Goal: Task Accomplishment & Management: Manage account settings

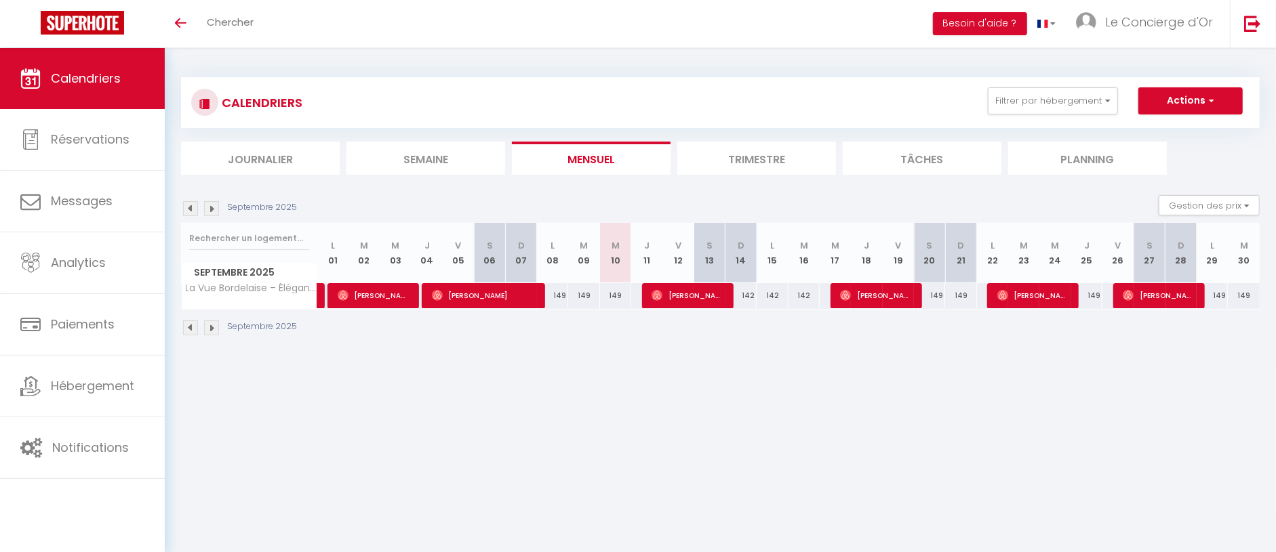
click at [996, 100] on button "Filtrer par hébergement" at bounding box center [1053, 100] width 130 height 27
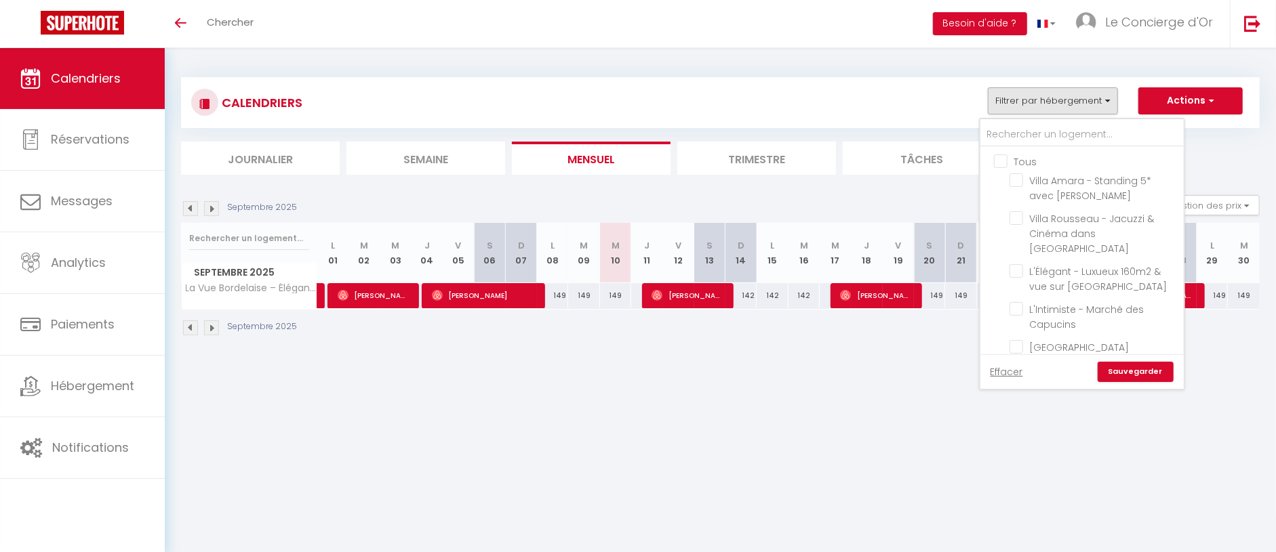
click at [1005, 165] on input "Tous" at bounding box center [1095, 161] width 203 height 14
checkbox input "true"
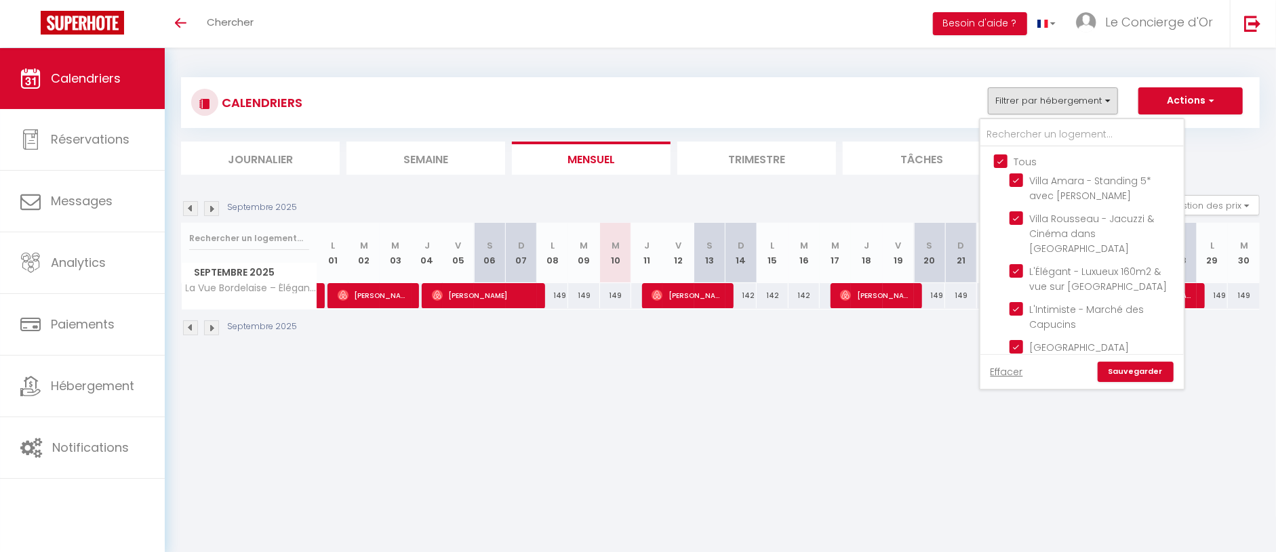
checkbox input "true"
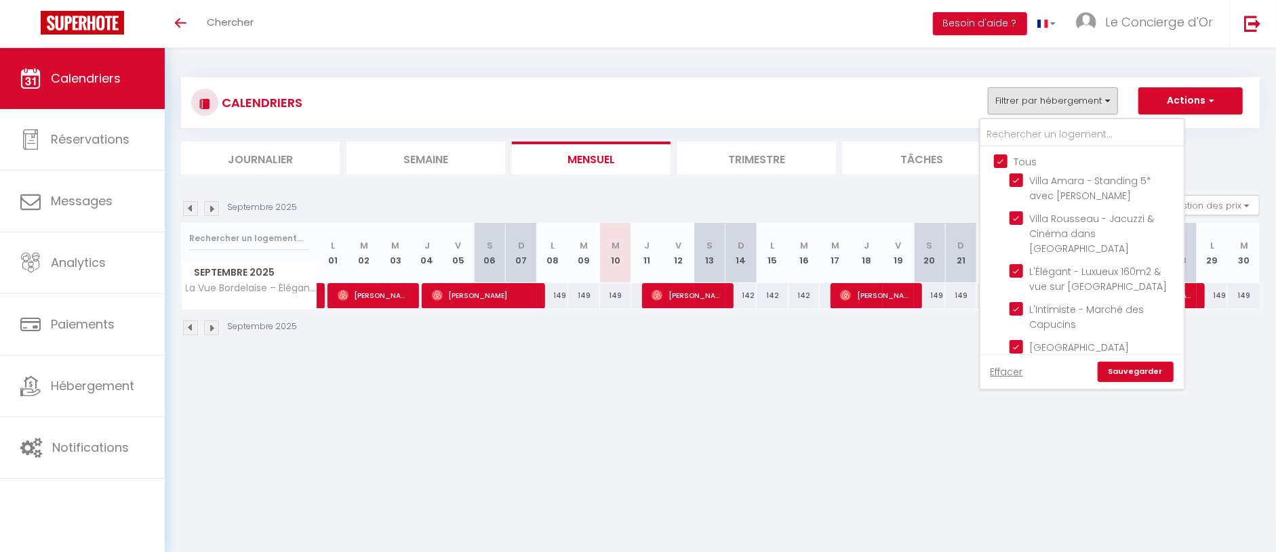
checkbox input "true"
click at [1006, 161] on input "Tous" at bounding box center [1095, 161] width 203 height 14
checkbox input "false"
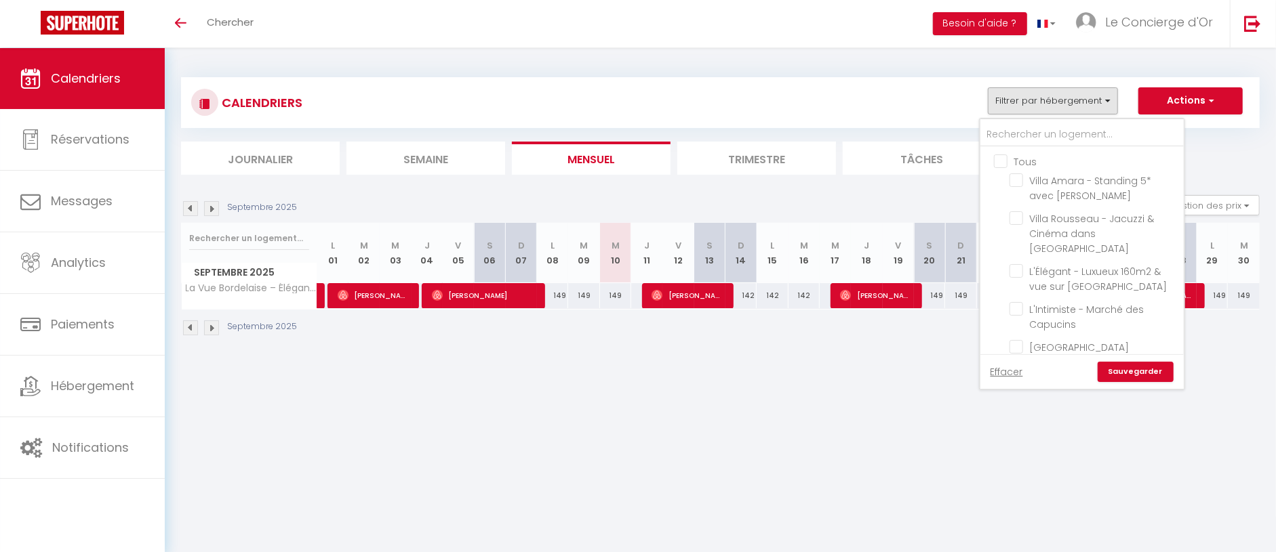
checkbox input "false"
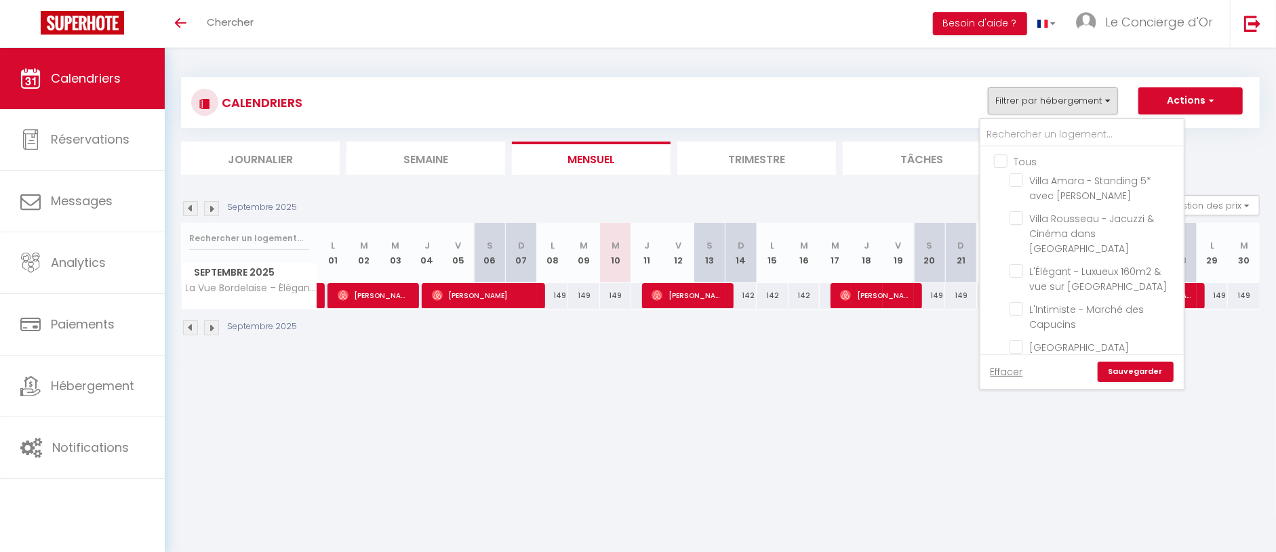
checkbox input "false"
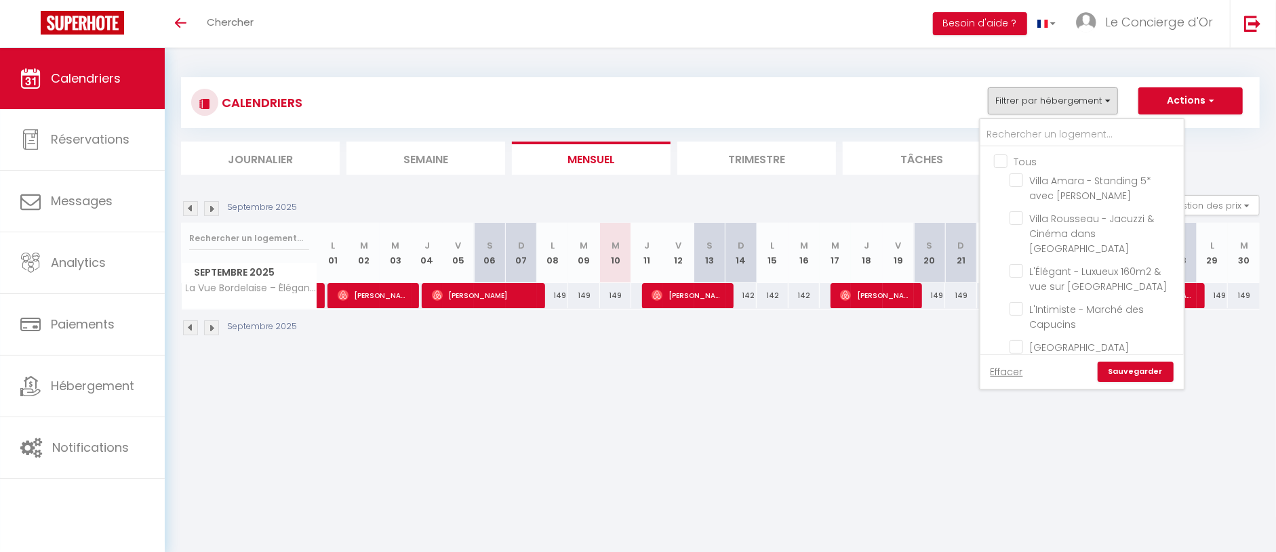
checkbox input "false"
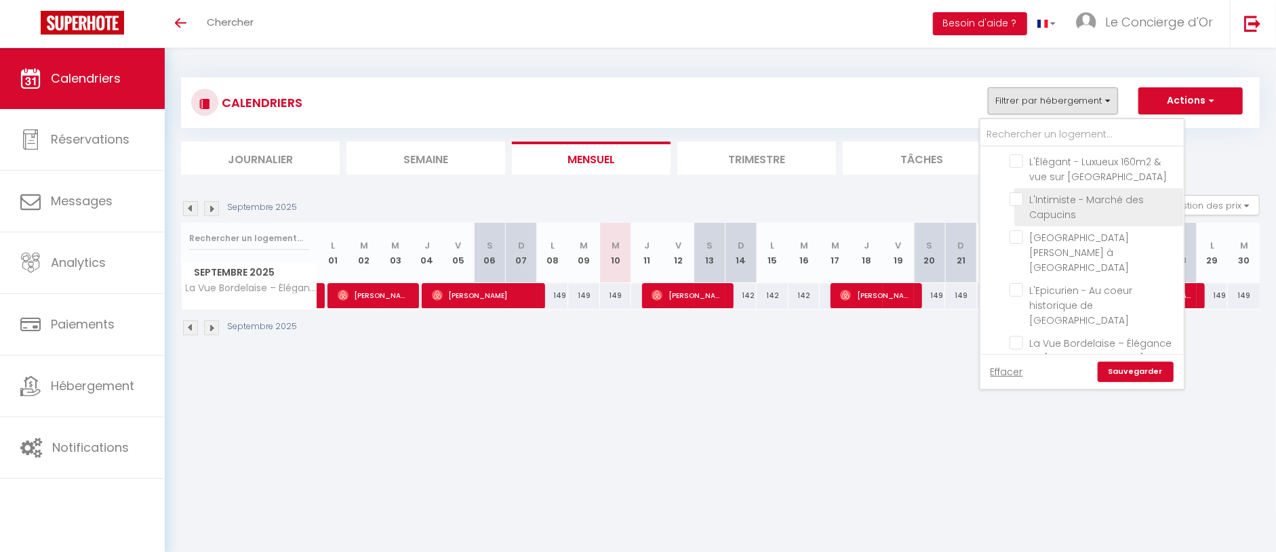
scroll to position [116, 0]
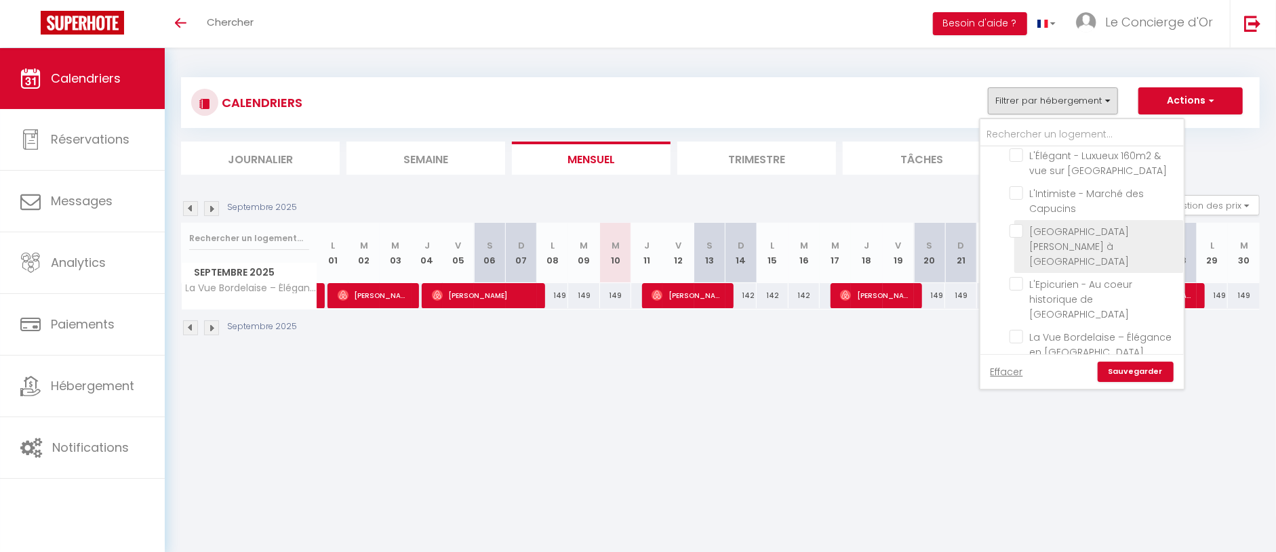
click at [1049, 224] on input "[GEOGRAPHIC_DATA][PERSON_NAME] à [GEOGRAPHIC_DATA]" at bounding box center [1093, 231] width 169 height 14
checkbox input "true"
click at [1142, 371] on link "Sauvegarder" at bounding box center [1135, 372] width 76 height 20
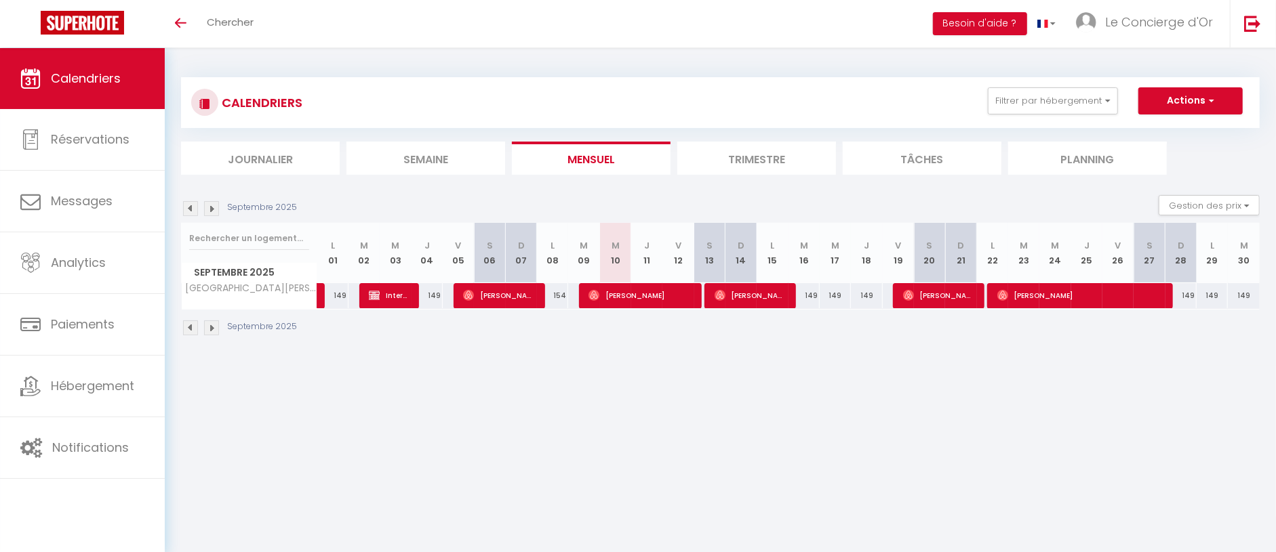
click at [738, 150] on li "Trimestre" at bounding box center [756, 158] width 159 height 33
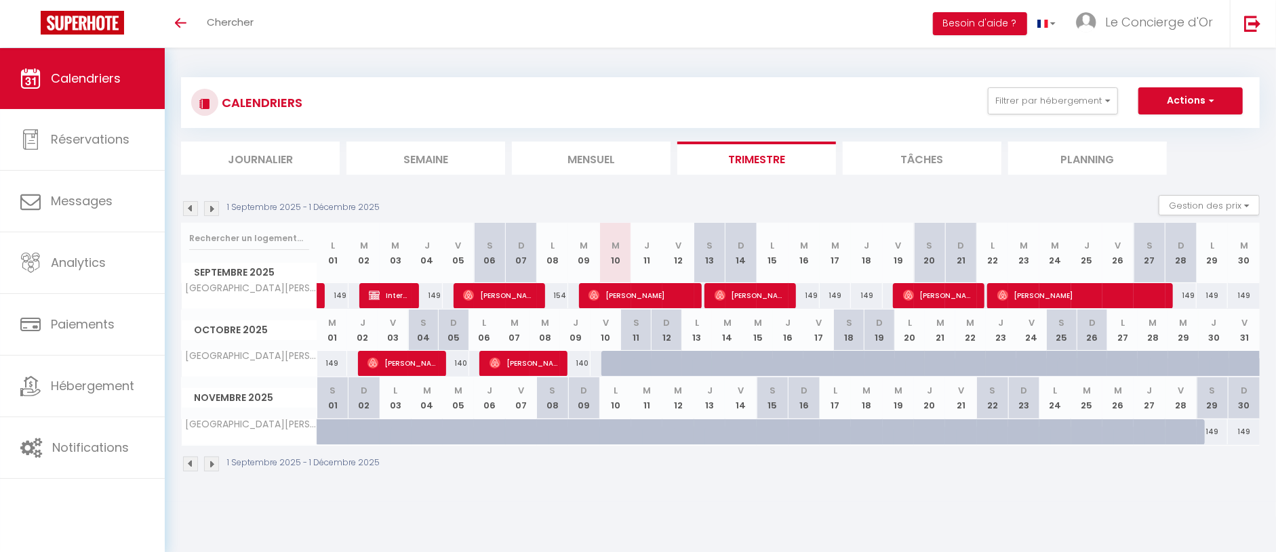
click at [208, 209] on img at bounding box center [211, 208] width 15 height 15
